Goal: Check status: Check status

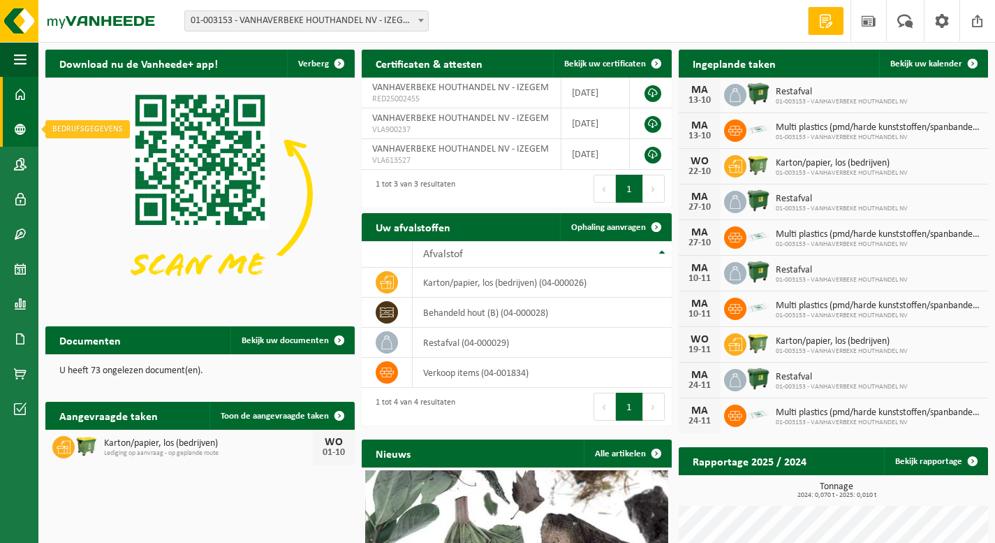
click at [32, 133] on link "Bedrijfsgegevens" at bounding box center [19, 129] width 38 height 35
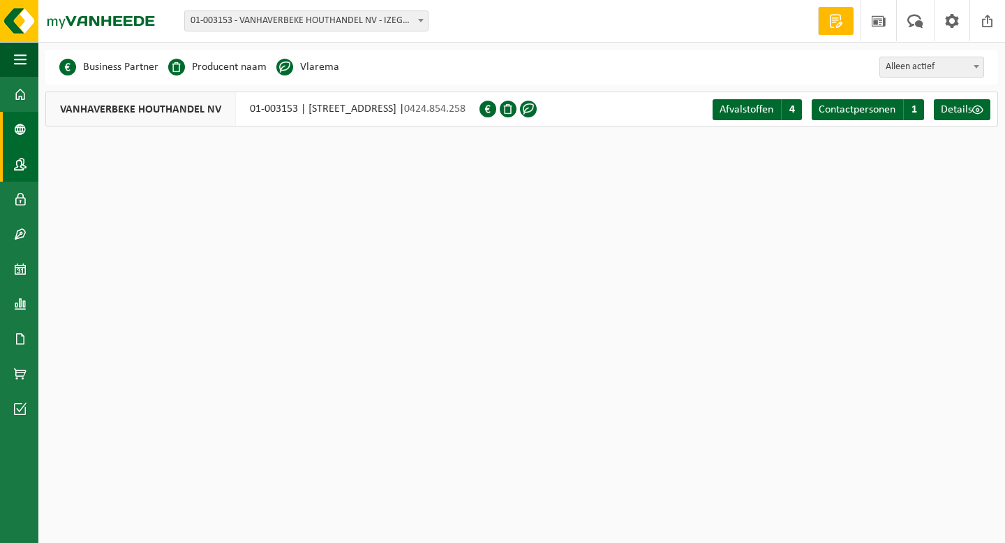
click at [12, 167] on link "Contactpersonen" at bounding box center [19, 164] width 38 height 35
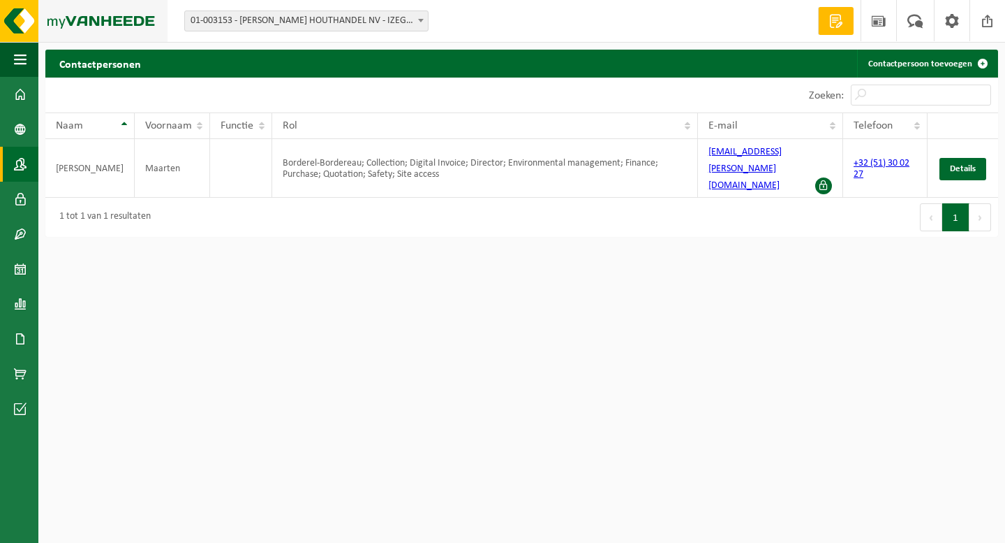
click at [21, 22] on img at bounding box center [84, 21] width 168 height 42
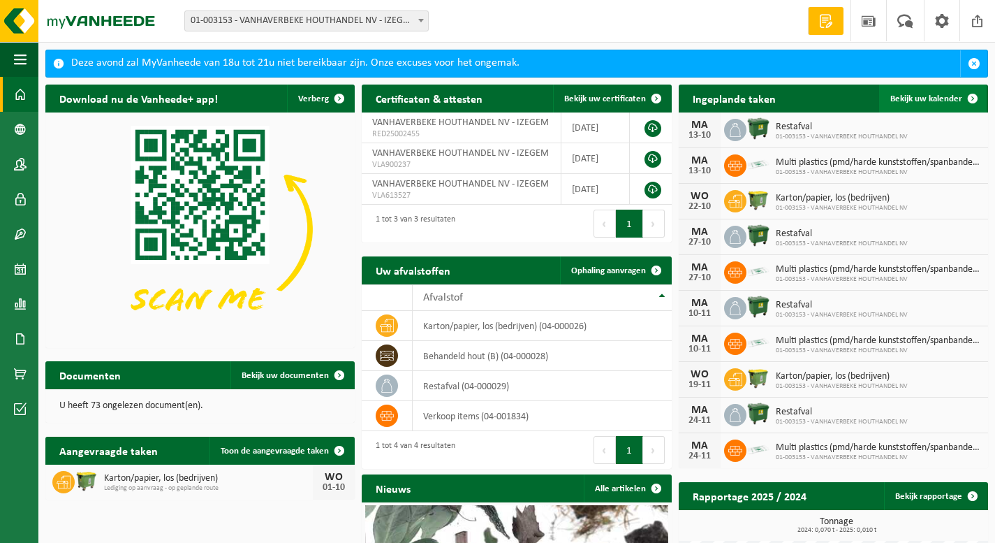
click at [927, 98] on span "Bekijk uw kalender" at bounding box center [926, 98] width 72 height 9
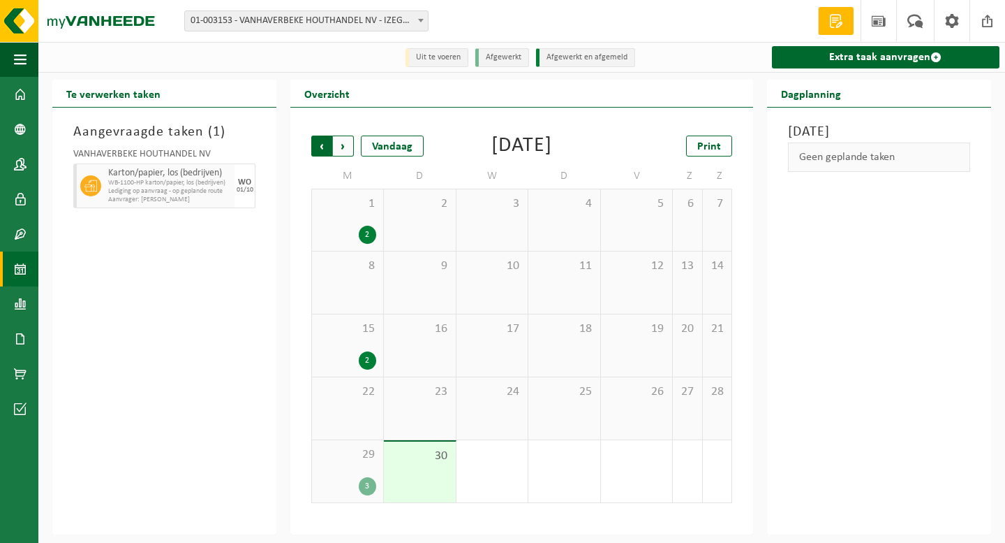
click at [345, 144] on span "Volgende" at bounding box center [343, 145] width 21 height 21
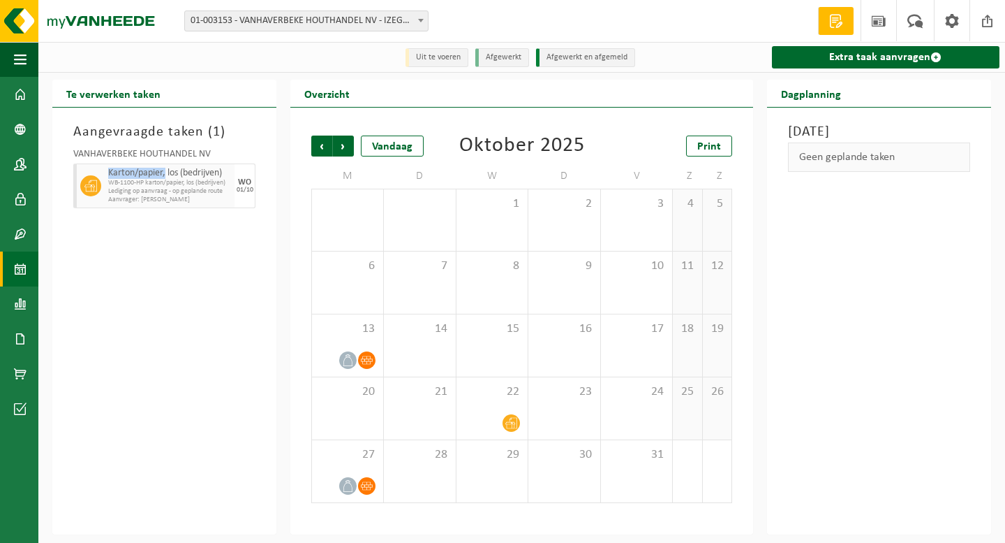
drag, startPoint x: 108, startPoint y: 172, endPoint x: 165, endPoint y: 170, distance: 56.6
click at [165, 170] on span "Karton/papier, los (bedrijven)" at bounding box center [169, 173] width 123 height 11
